Goal: Information Seeking & Learning: Learn about a topic

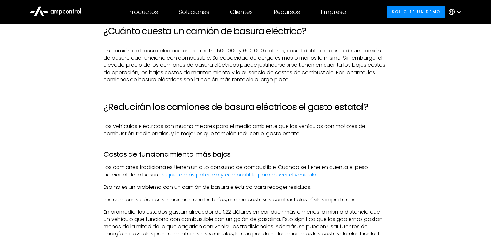
scroll to position [1297, 0]
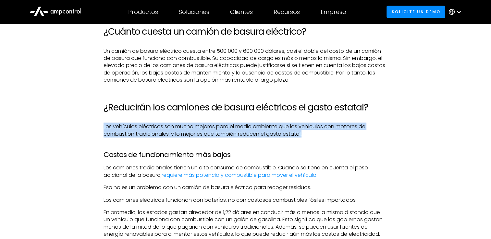
drag, startPoint x: 306, startPoint y: 136, endPoint x: 102, endPoint y: 133, distance: 204.7
drag, startPoint x: 104, startPoint y: 128, endPoint x: 309, endPoint y: 138, distance: 205.2
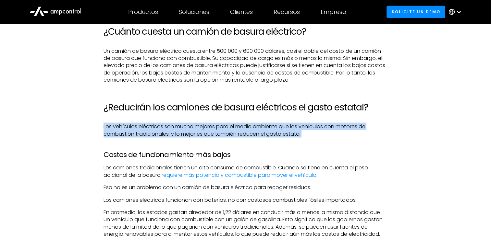
click at [309, 138] on p "Los vehículos eléctricos son mucho mejores para el medio ambiente que los vehíc…" at bounding box center [244, 130] width 283 height 15
click at [307, 138] on p "Los vehículos eléctricos son mucho mejores para el medio ambiente que los vehíc…" at bounding box center [244, 130] width 283 height 15
drag, startPoint x: 306, startPoint y: 138, endPoint x: 102, endPoint y: 128, distance: 203.5
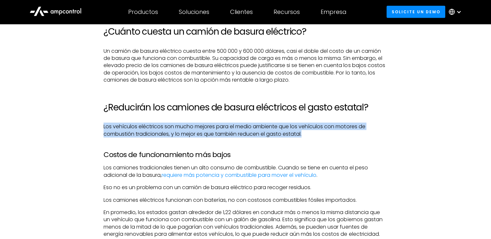
click at [311, 130] on p "Los vehículos eléctricos son mucho mejores para el medio ambiente que los vehíc…" at bounding box center [244, 130] width 283 height 15
